Goal: Task Accomplishment & Management: Manage account settings

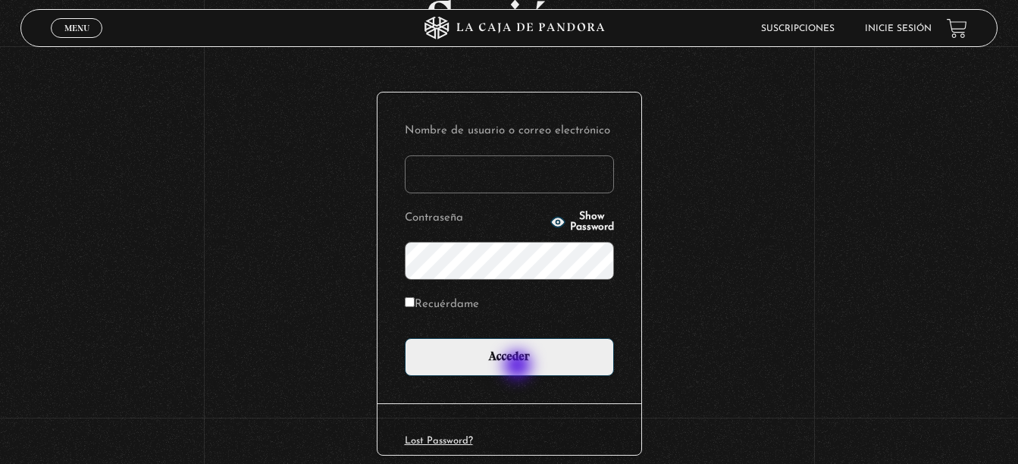
scroll to position [152, 0]
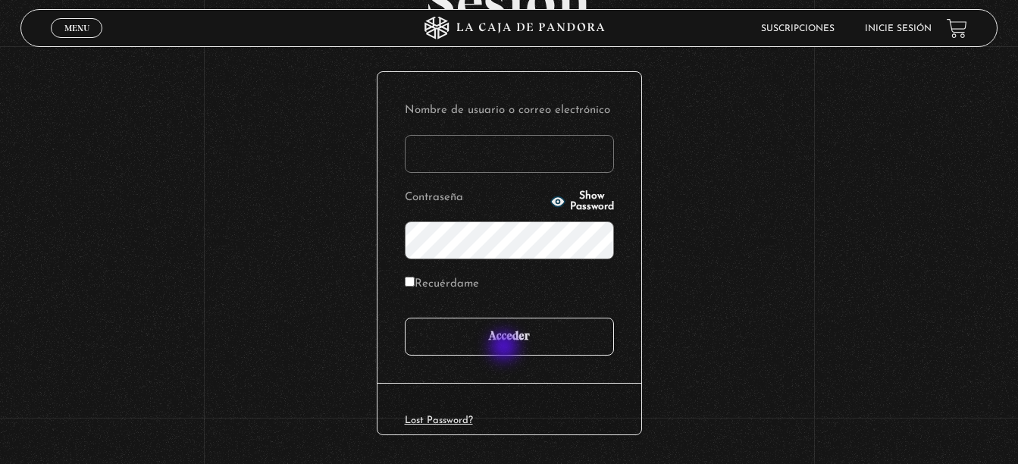
type input "[EMAIL_ADDRESS][DOMAIN_NAME]"
click at [506, 348] on input "Acceder" at bounding box center [509, 337] width 209 height 38
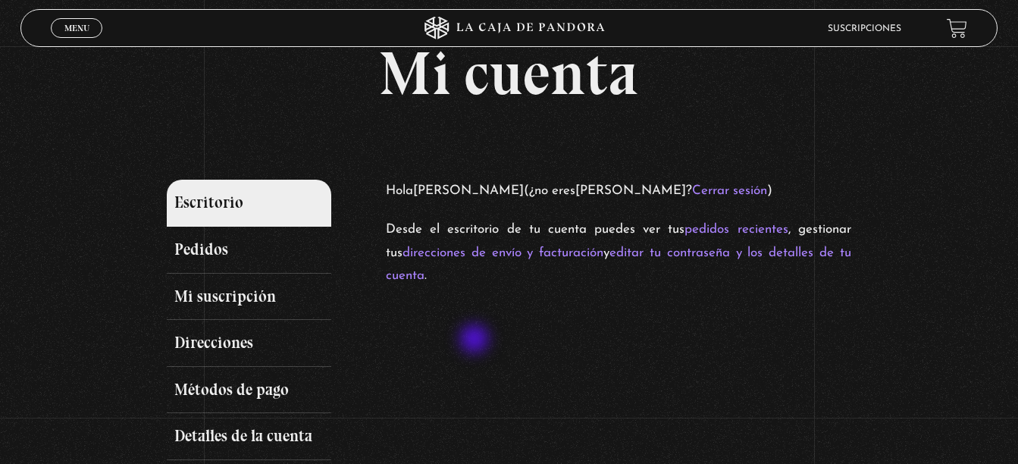
scroll to position [76, 0]
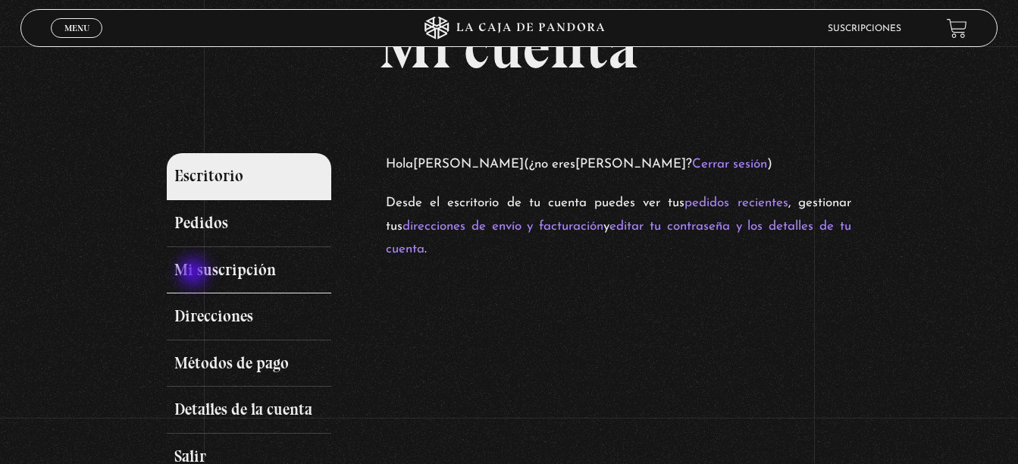
click at [196, 273] on link "Mi suscripción" at bounding box center [249, 270] width 165 height 47
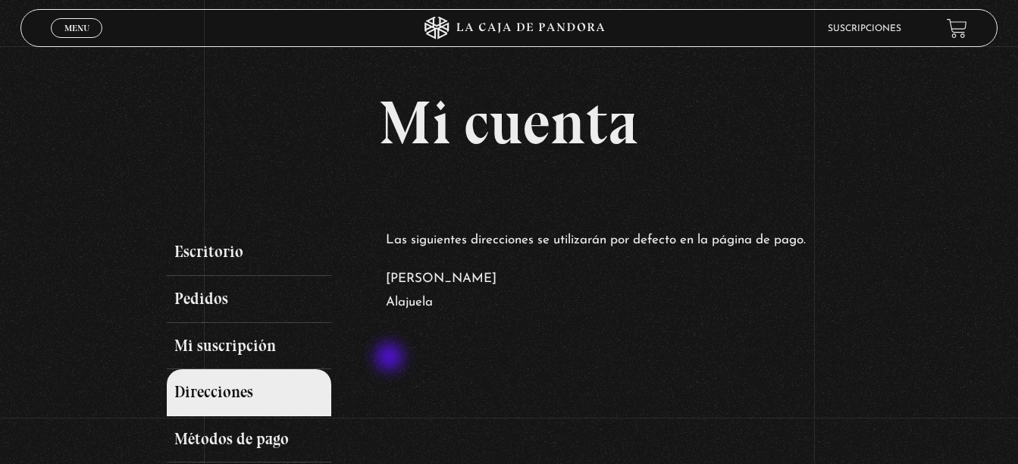
scroll to position [76, 0]
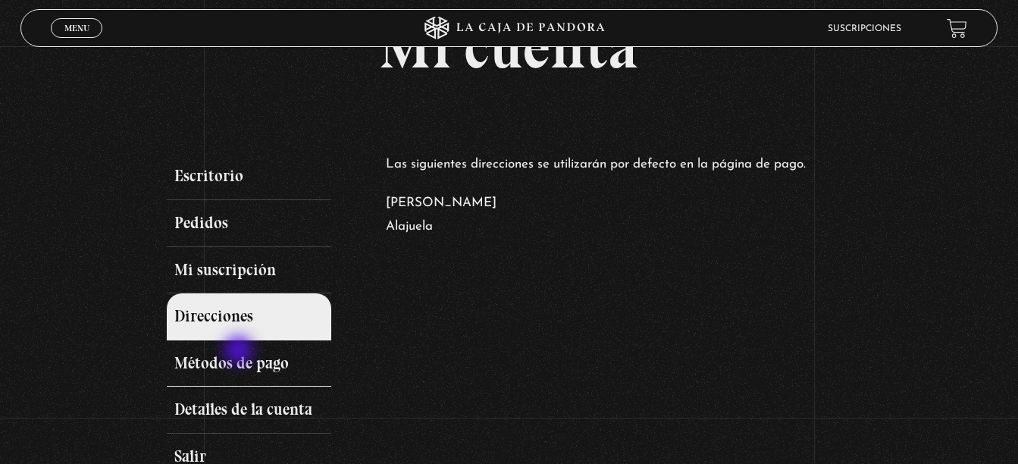
click at [238, 355] on ul "Escritorio Pedidos Mi suscripción Direcciones Métodos de pago Detalles de la cu…" at bounding box center [269, 316] width 205 height 327
click at [238, 355] on link "Métodos de pago" at bounding box center [249, 363] width 165 height 47
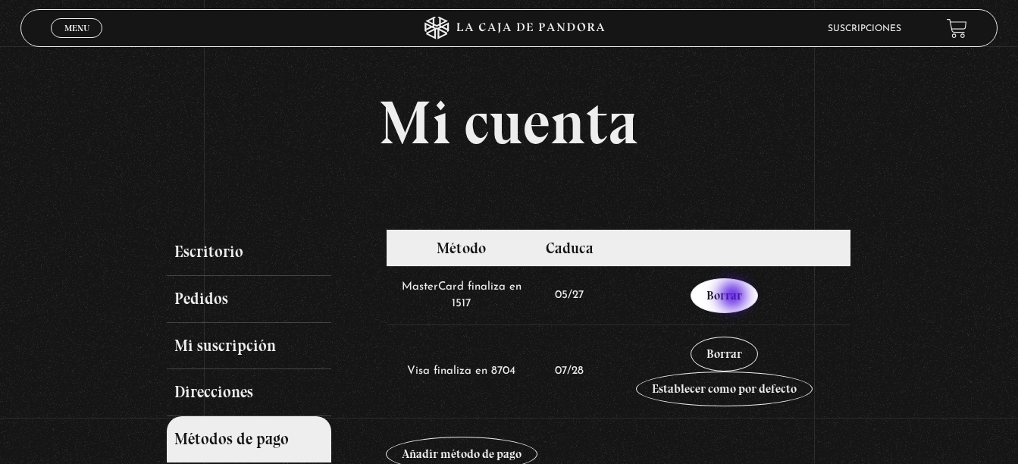
click at [735, 297] on link "Borrar" at bounding box center [724, 295] width 67 height 35
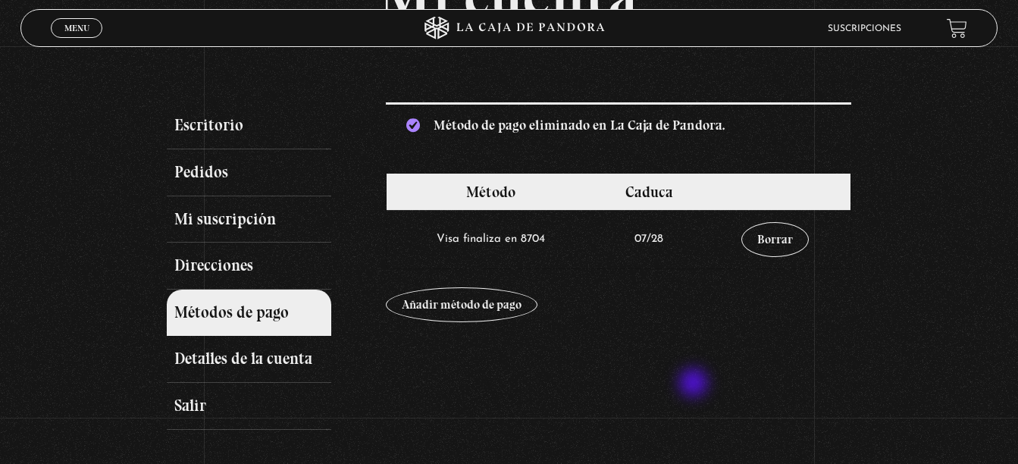
scroll to position [152, 0]
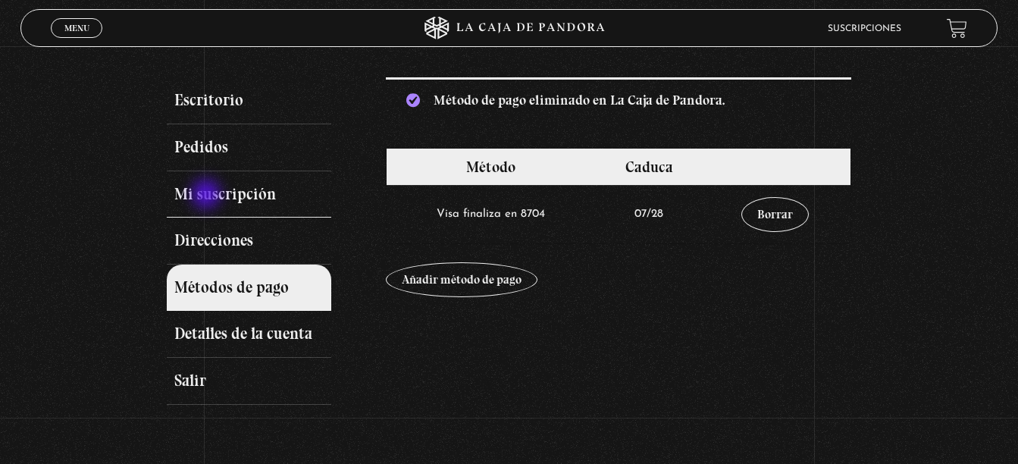
click at [208, 196] on link "Mi suscripción" at bounding box center [249, 194] width 165 height 47
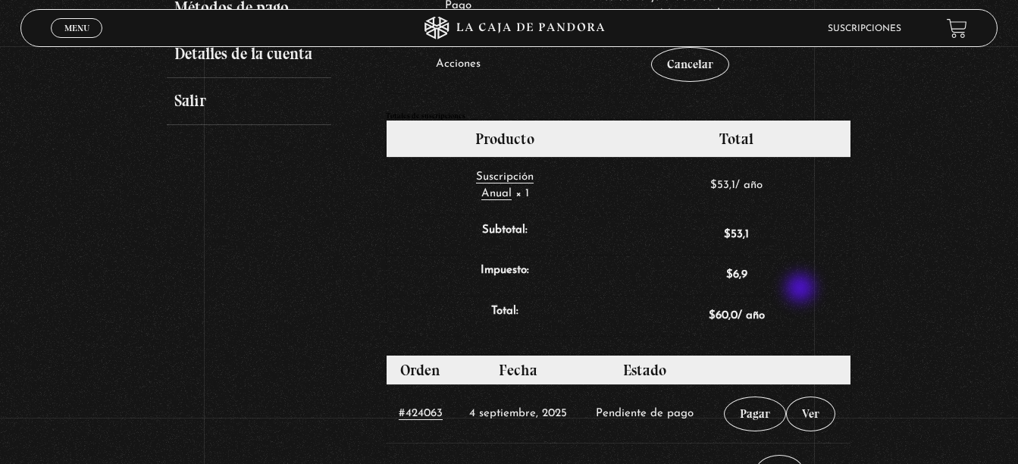
scroll to position [455, 0]
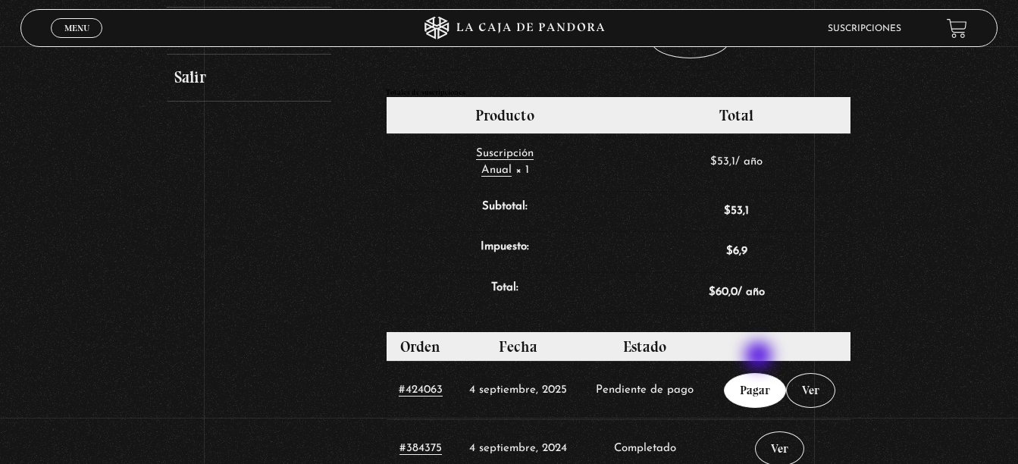
click at [760, 373] on link "Pagar" at bounding box center [755, 390] width 62 height 35
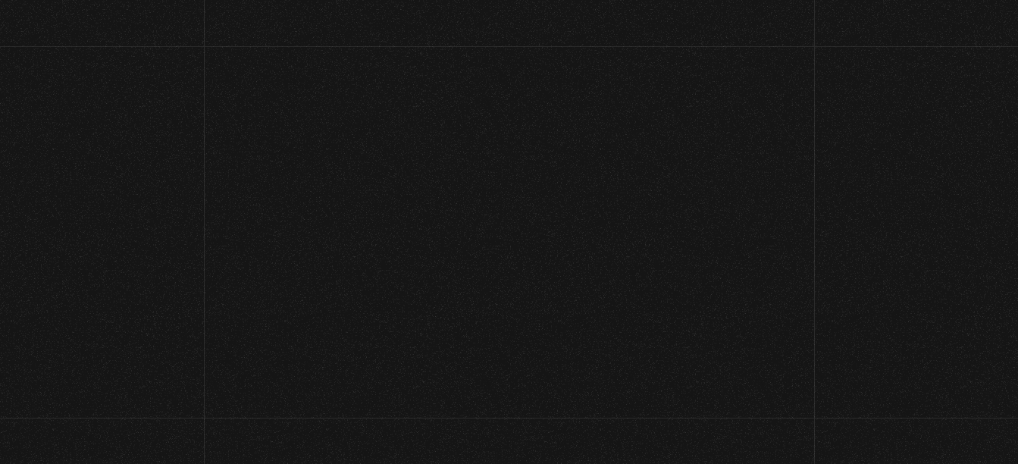
select select "CR-A"
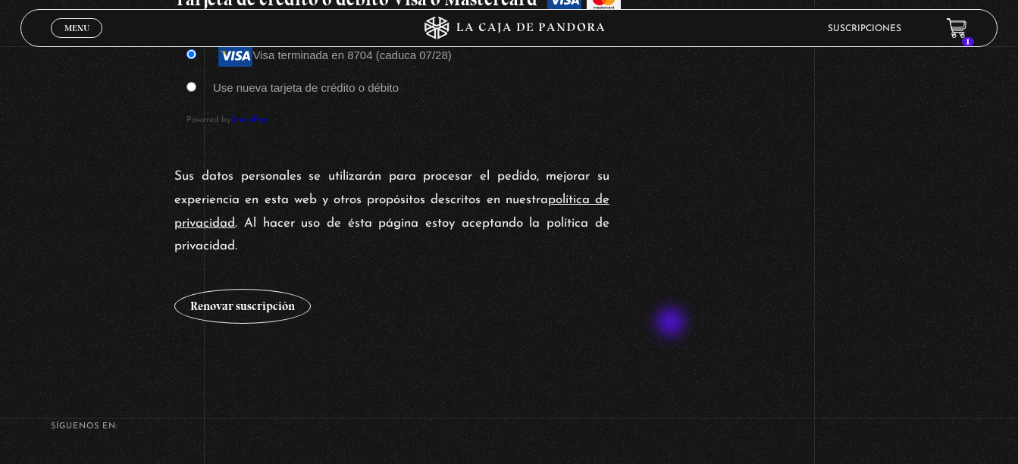
scroll to position [1441, 0]
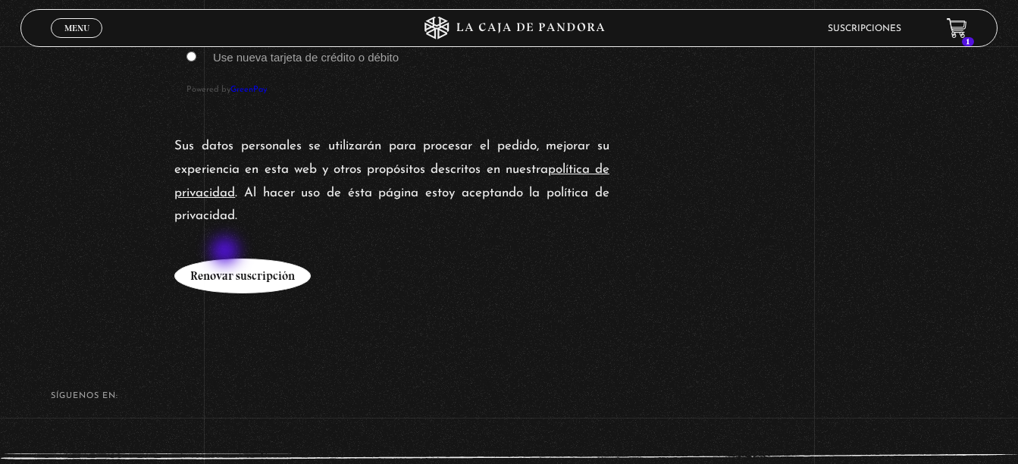
click at [227, 259] on button "Renovar suscripción" at bounding box center [242, 276] width 136 height 35
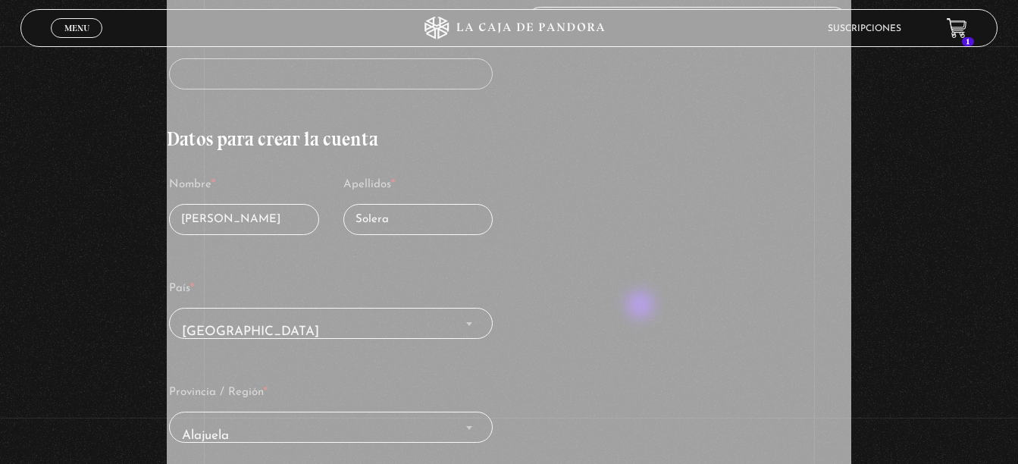
scroll to position [682, 0]
